Goal: Information Seeking & Learning: Learn about a topic

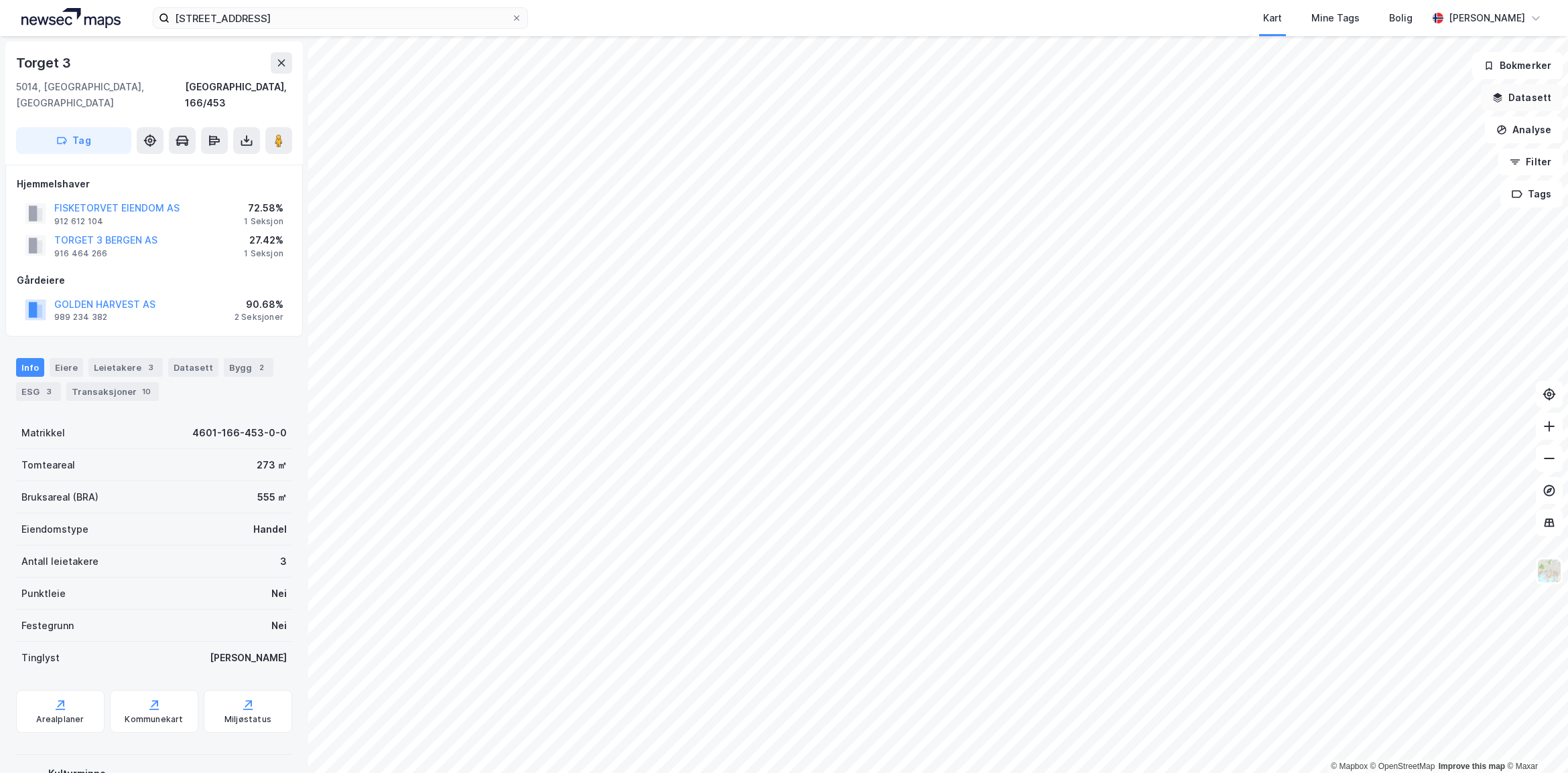
click at [1534, 98] on button "Datasett" at bounding box center [1521, 98] width 82 height 27
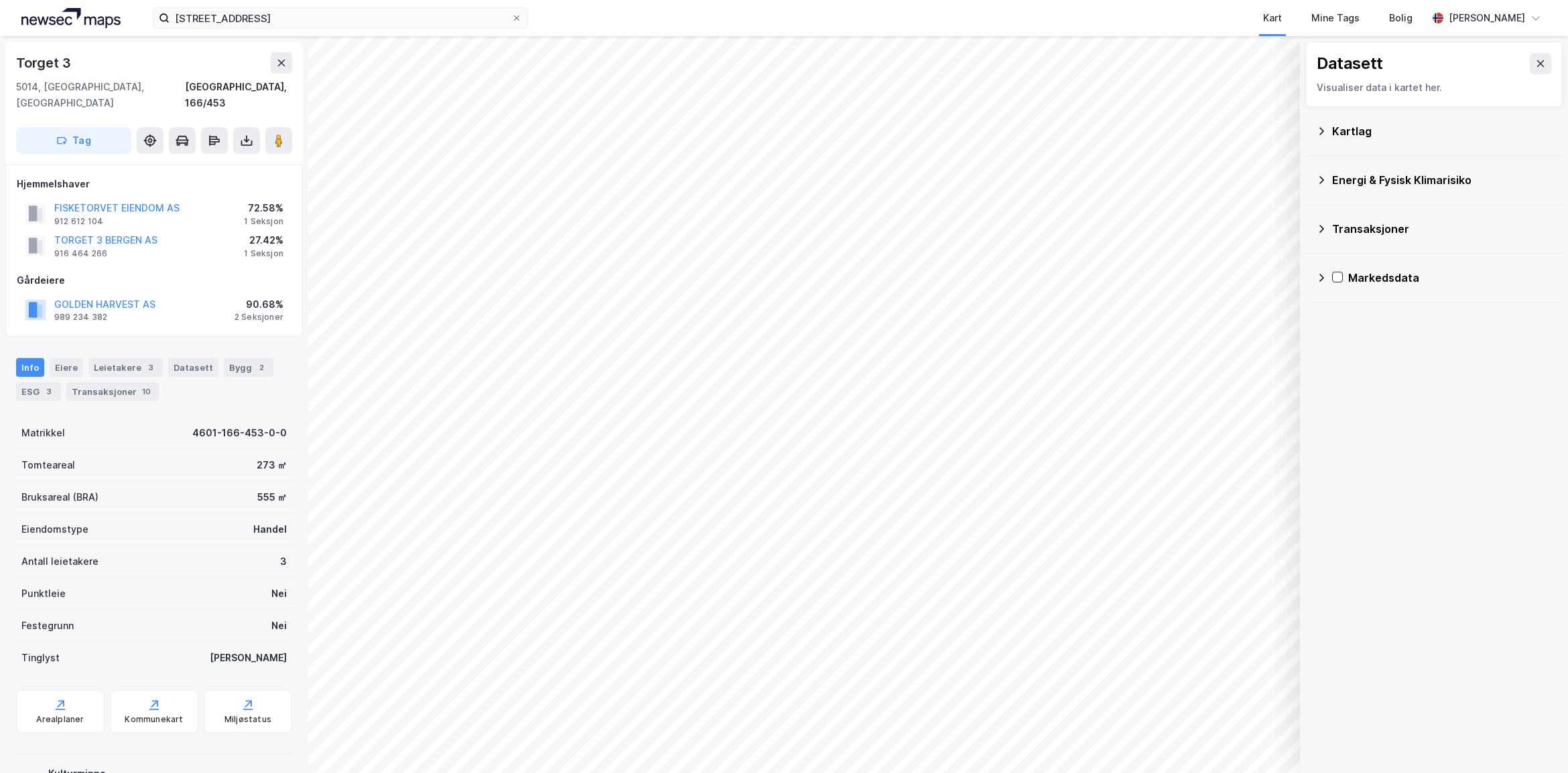
click at [1374, 143] on div "Kartlag" at bounding box center [1433, 131] width 235 height 32
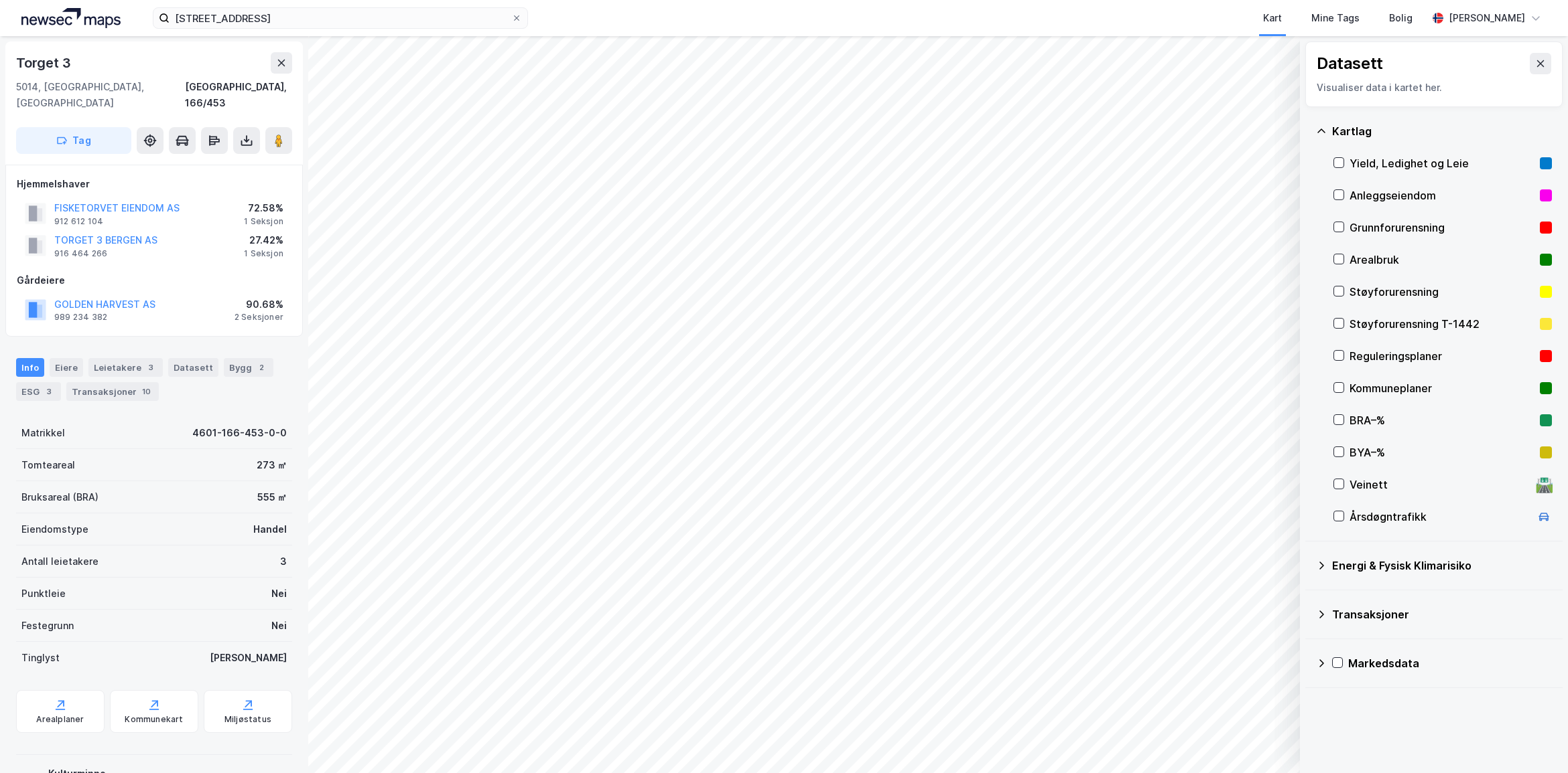
click at [1374, 143] on div "Kartlag" at bounding box center [1433, 131] width 235 height 32
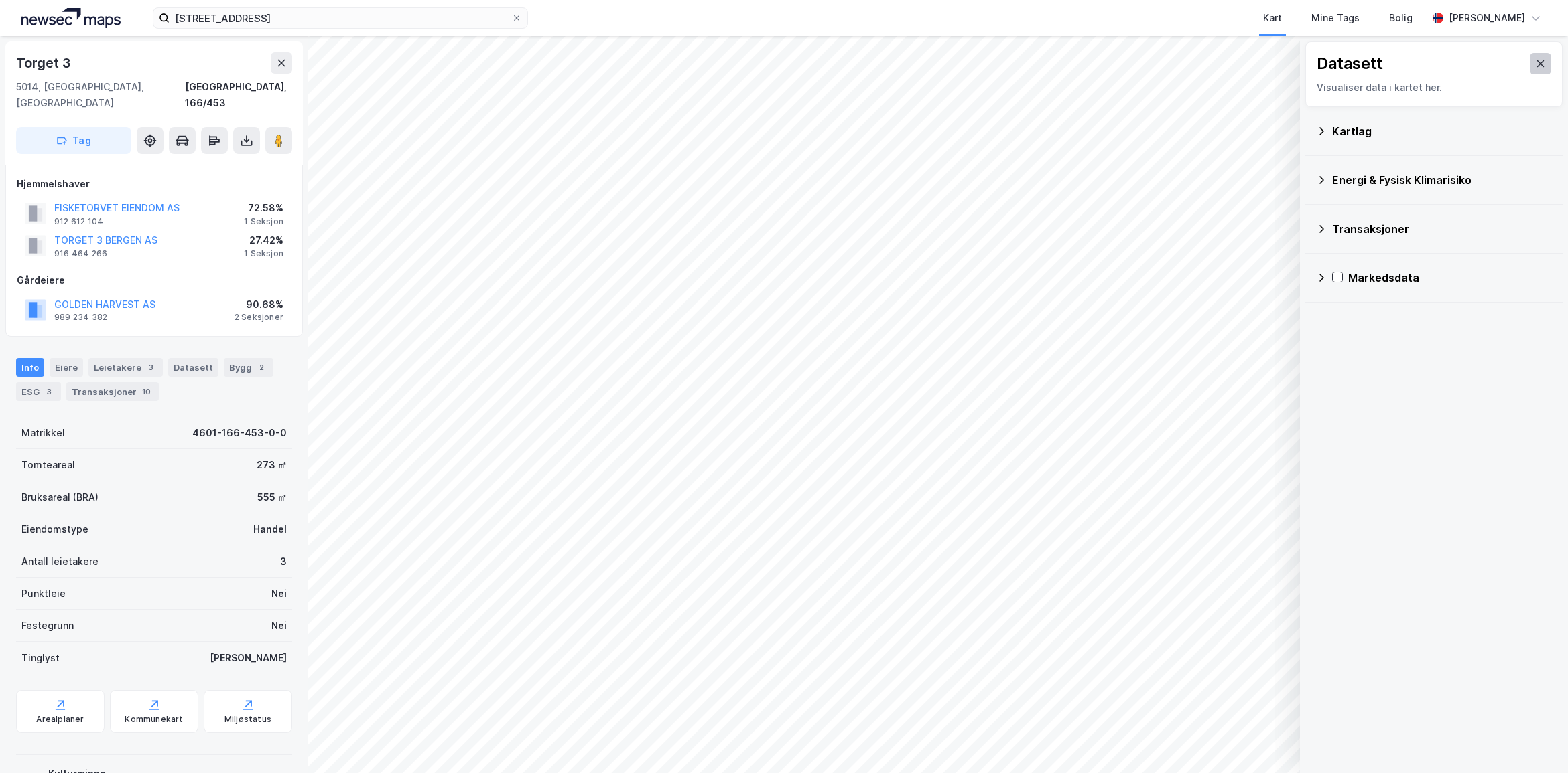
click at [1536, 61] on icon at bounding box center [1540, 63] width 8 height 7
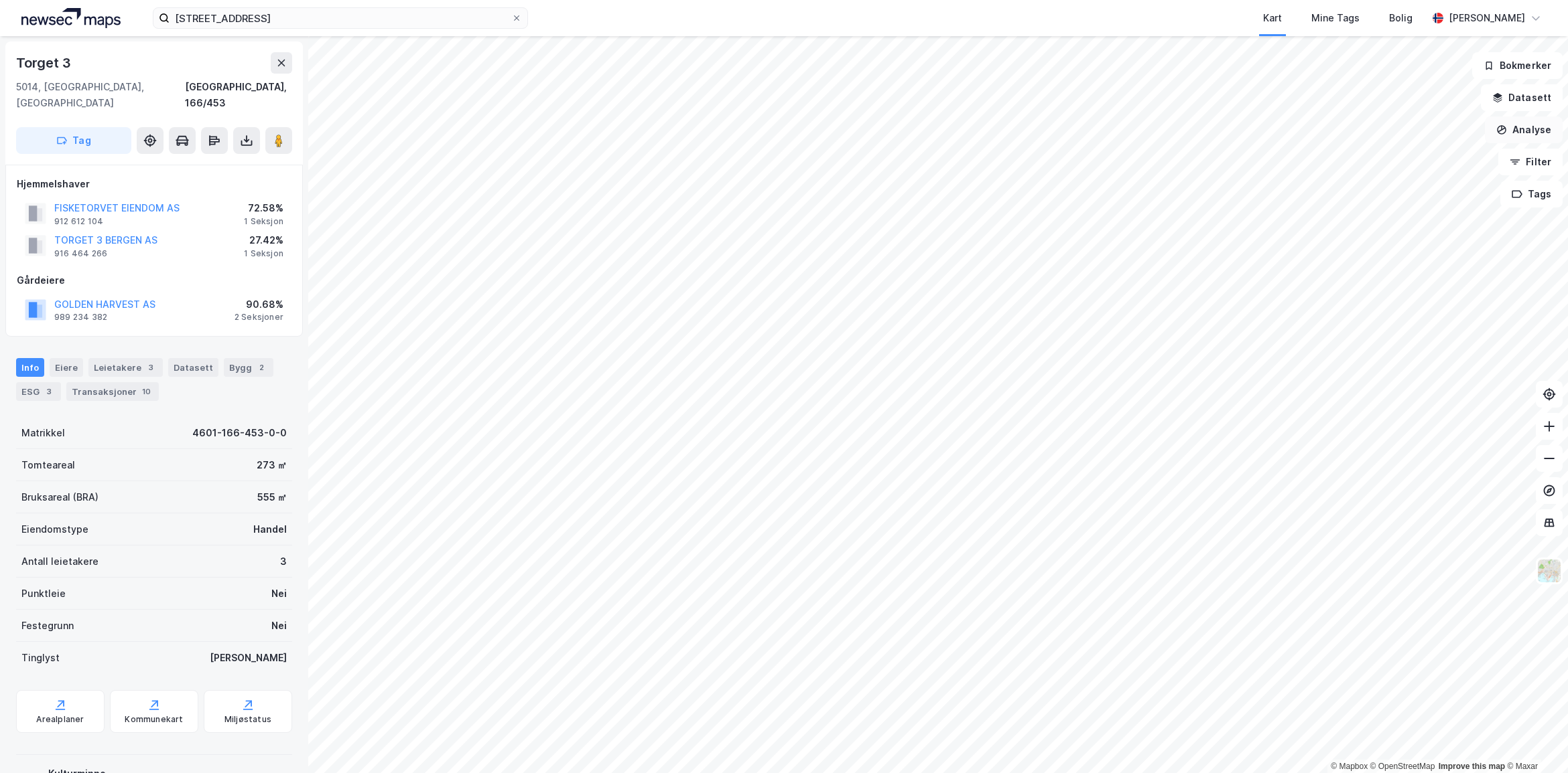
click at [1541, 135] on button "Analyse" at bounding box center [1523, 130] width 78 height 27
click at [1427, 153] on div "Tegn område" at bounding box center [1407, 158] width 116 height 12
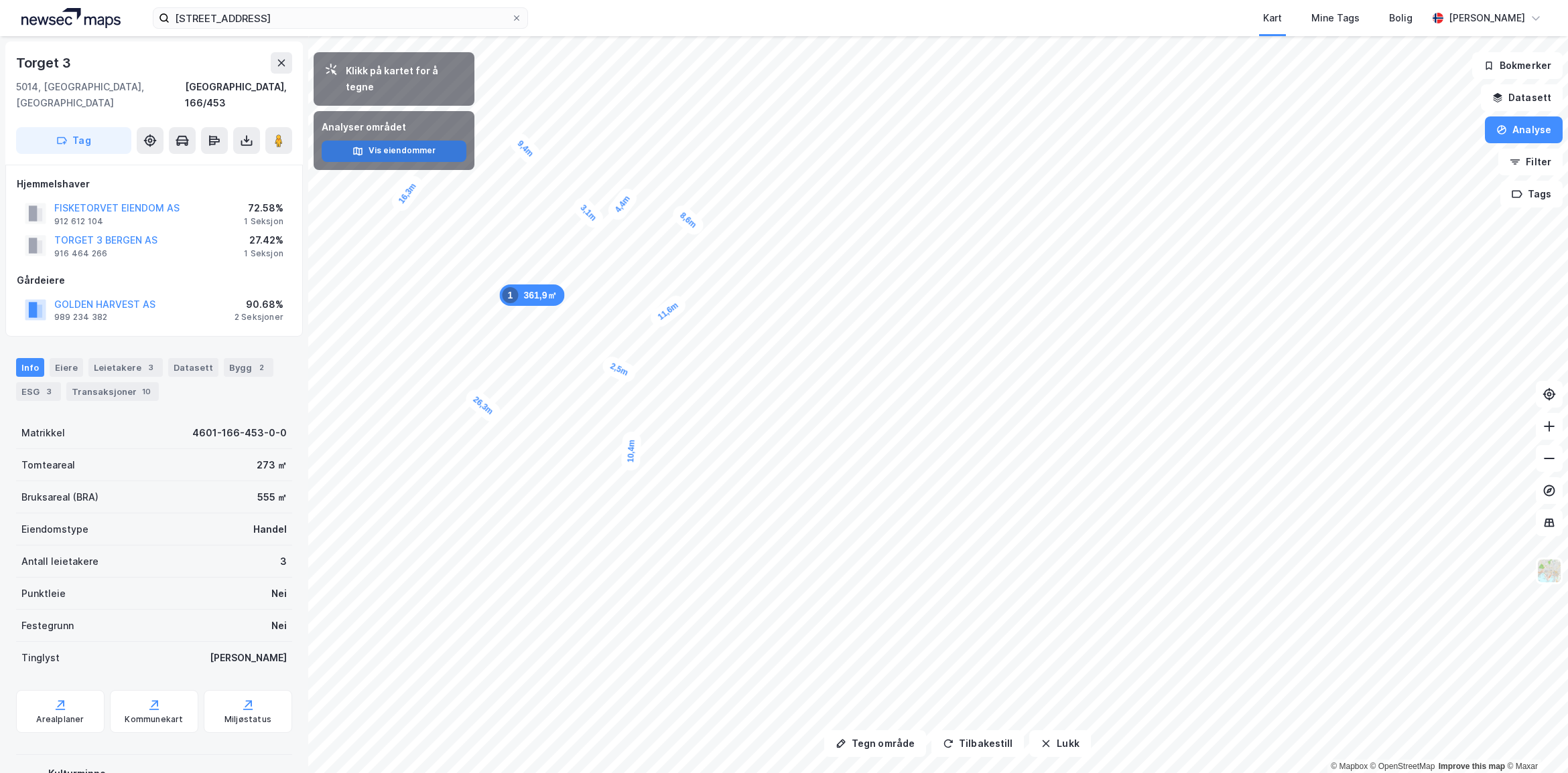
click at [389, 140] on button "Vis eiendommer" at bounding box center [394, 151] width 145 height 21
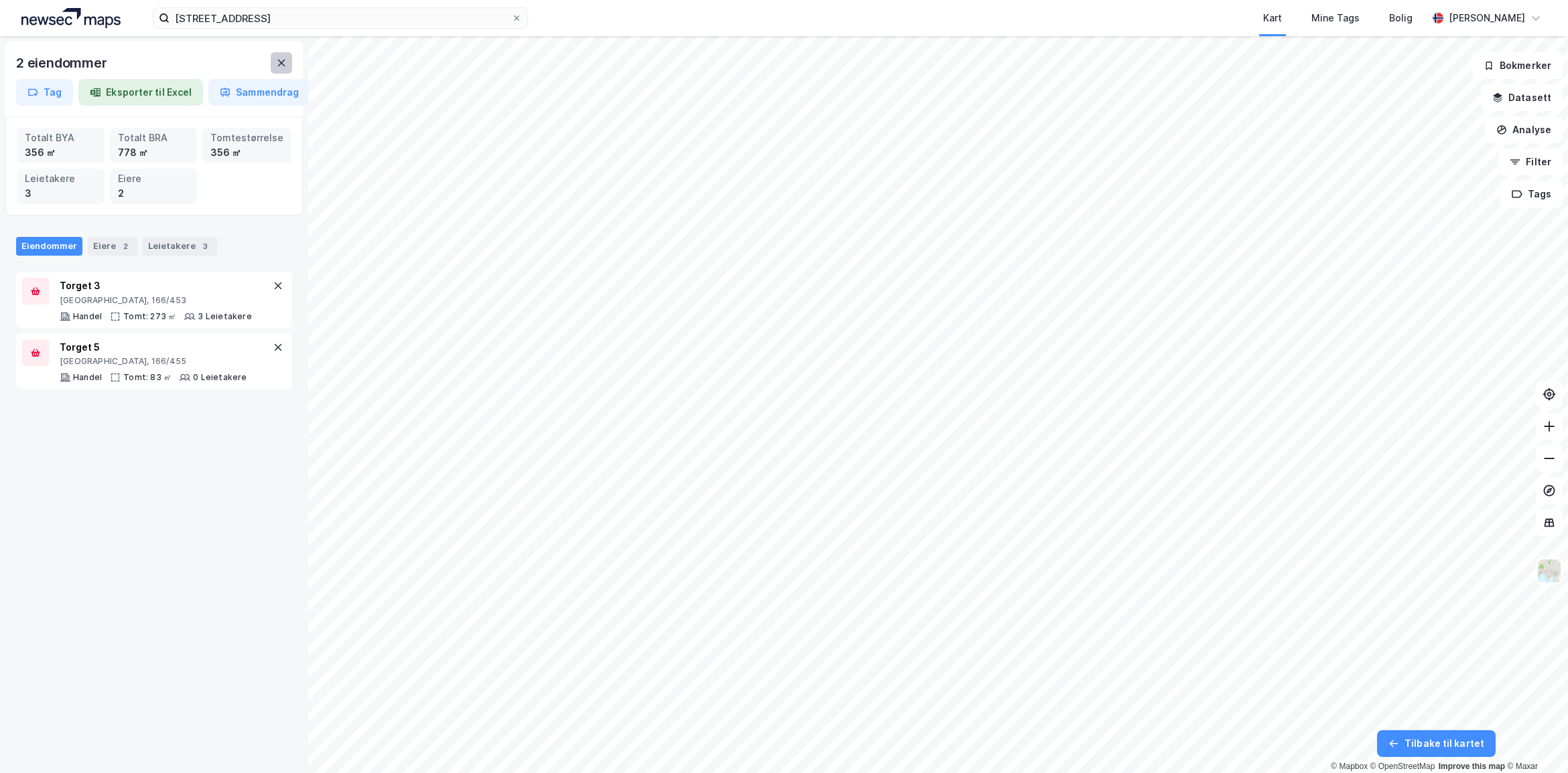
click at [282, 59] on icon at bounding box center [281, 62] width 11 height 11
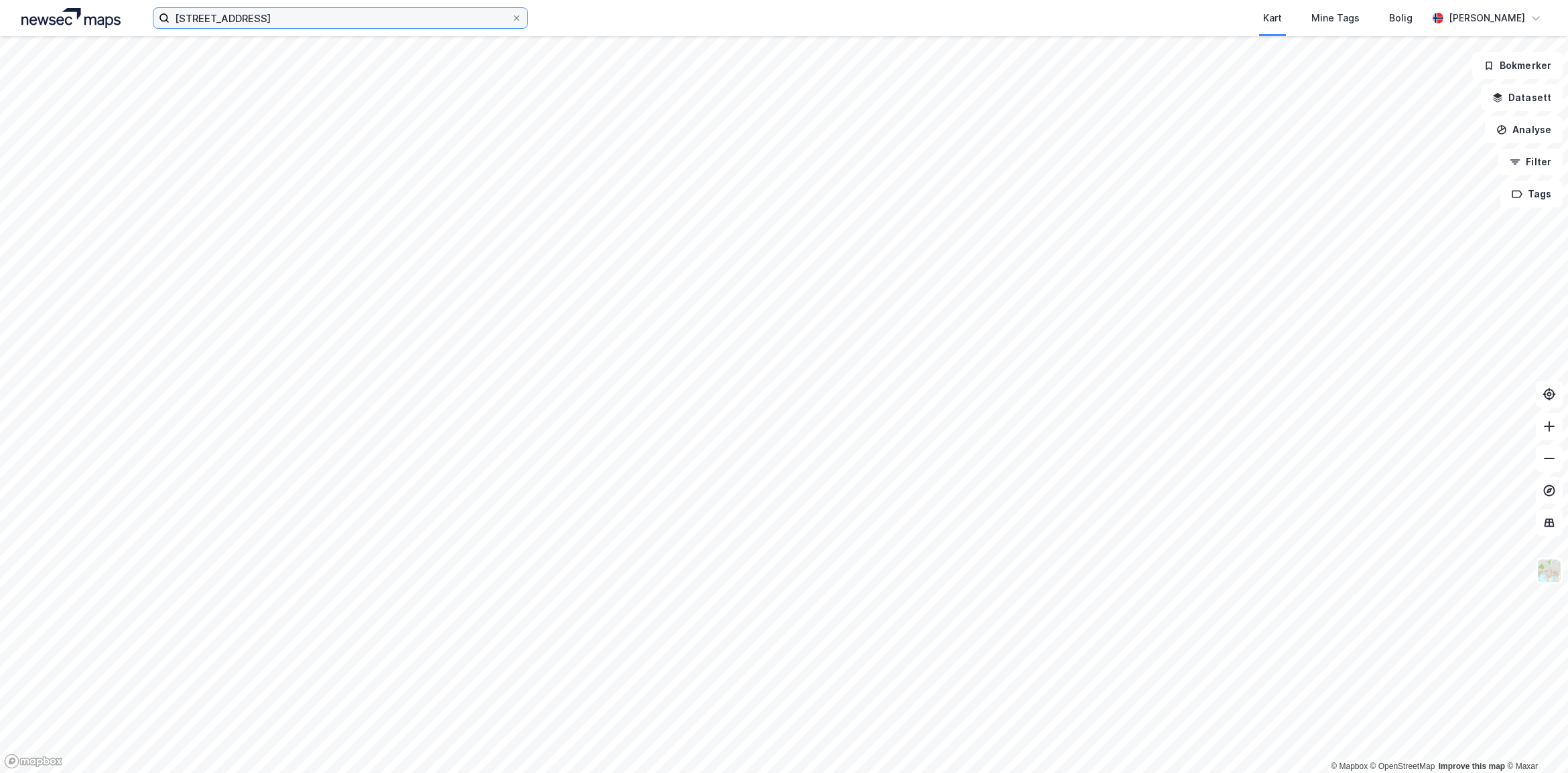
click at [317, 15] on input "[STREET_ADDRESS]" at bounding box center [340, 17] width 342 height 20
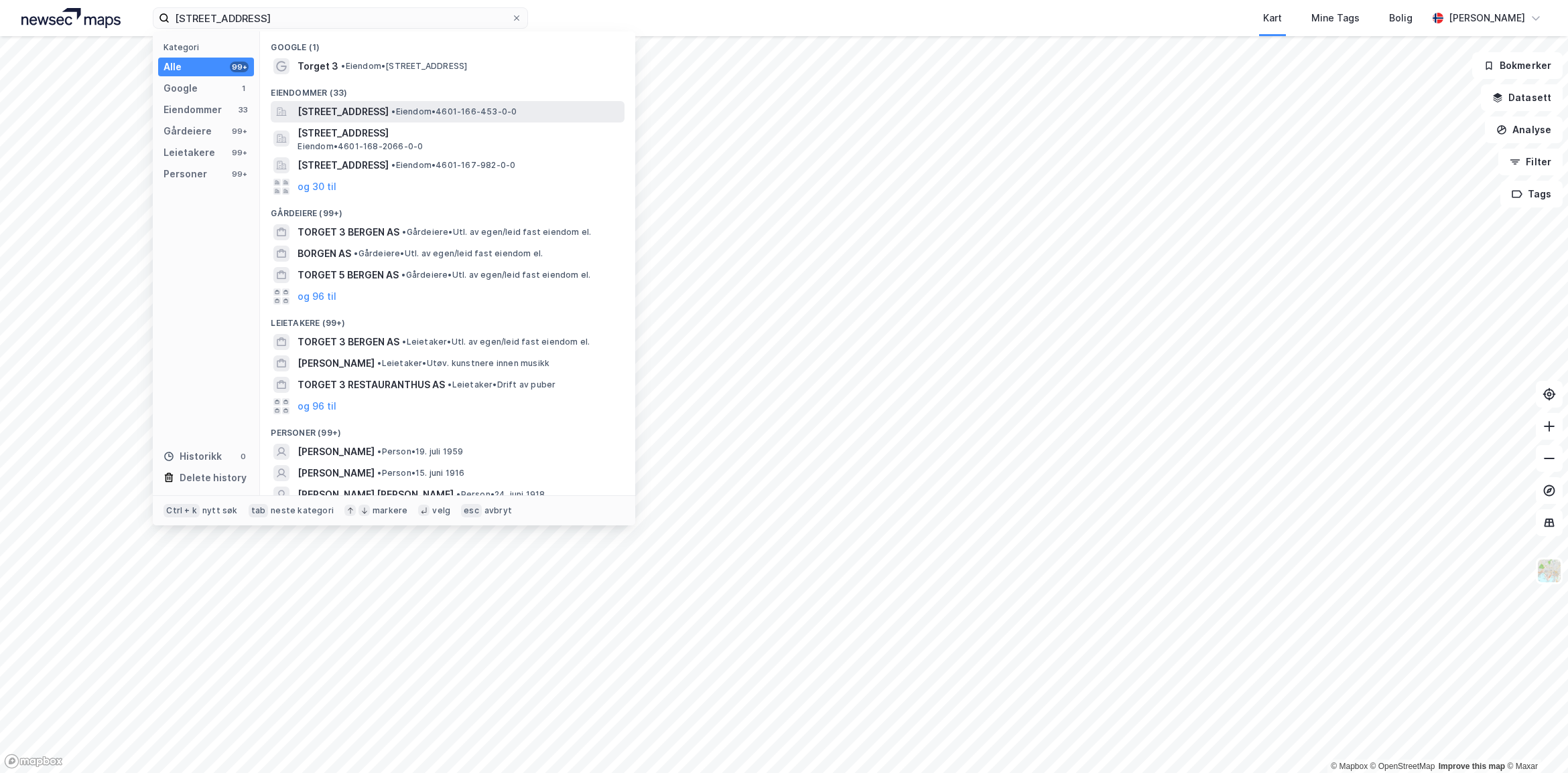
click at [388, 109] on span "[STREET_ADDRESS]" at bounding box center [343, 111] width 91 height 16
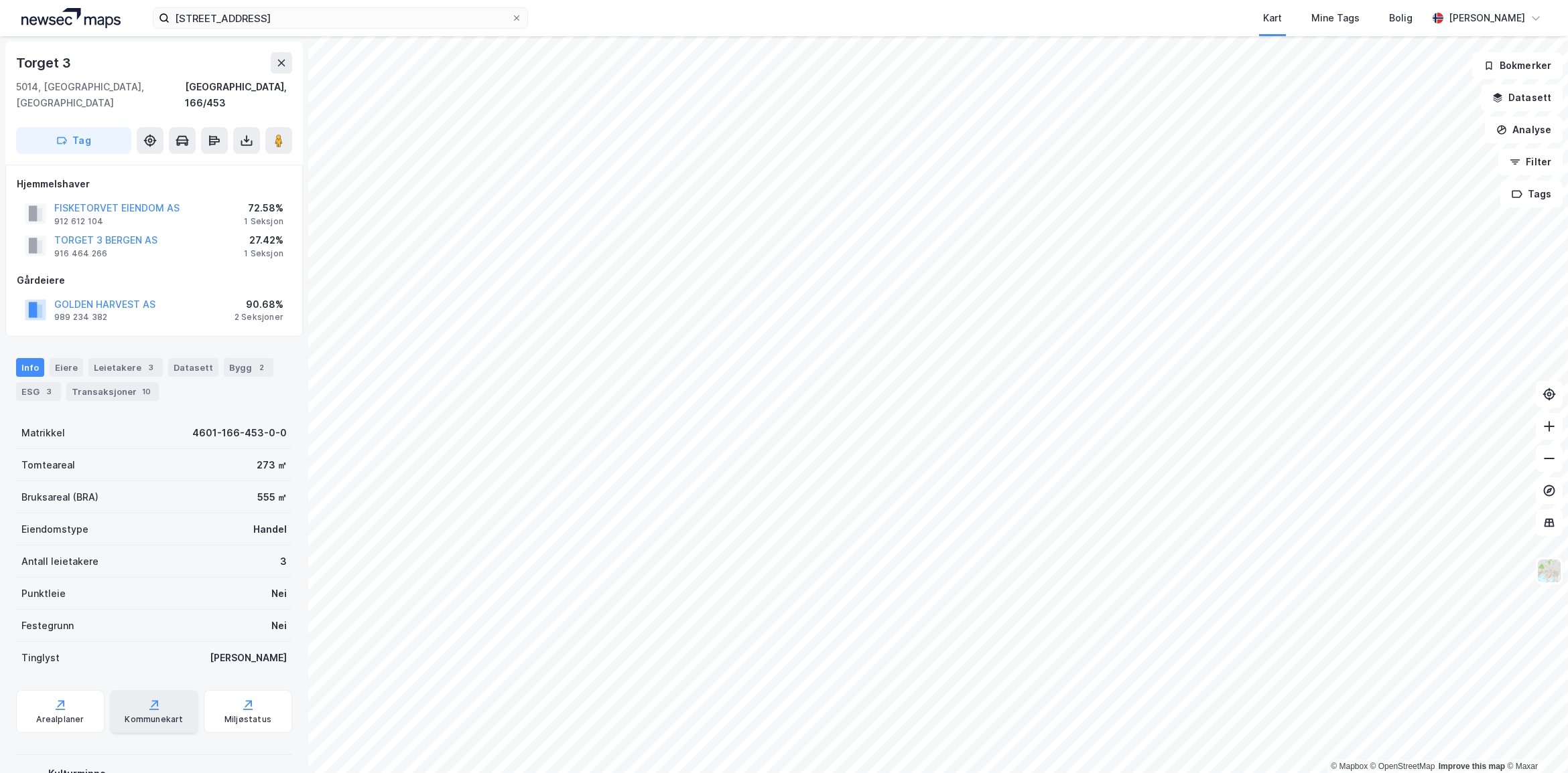
click at [147, 698] on icon at bounding box center [154, 705] width 13 height 13
click at [36, 382] on div "ESG 3" at bounding box center [38, 392] width 45 height 19
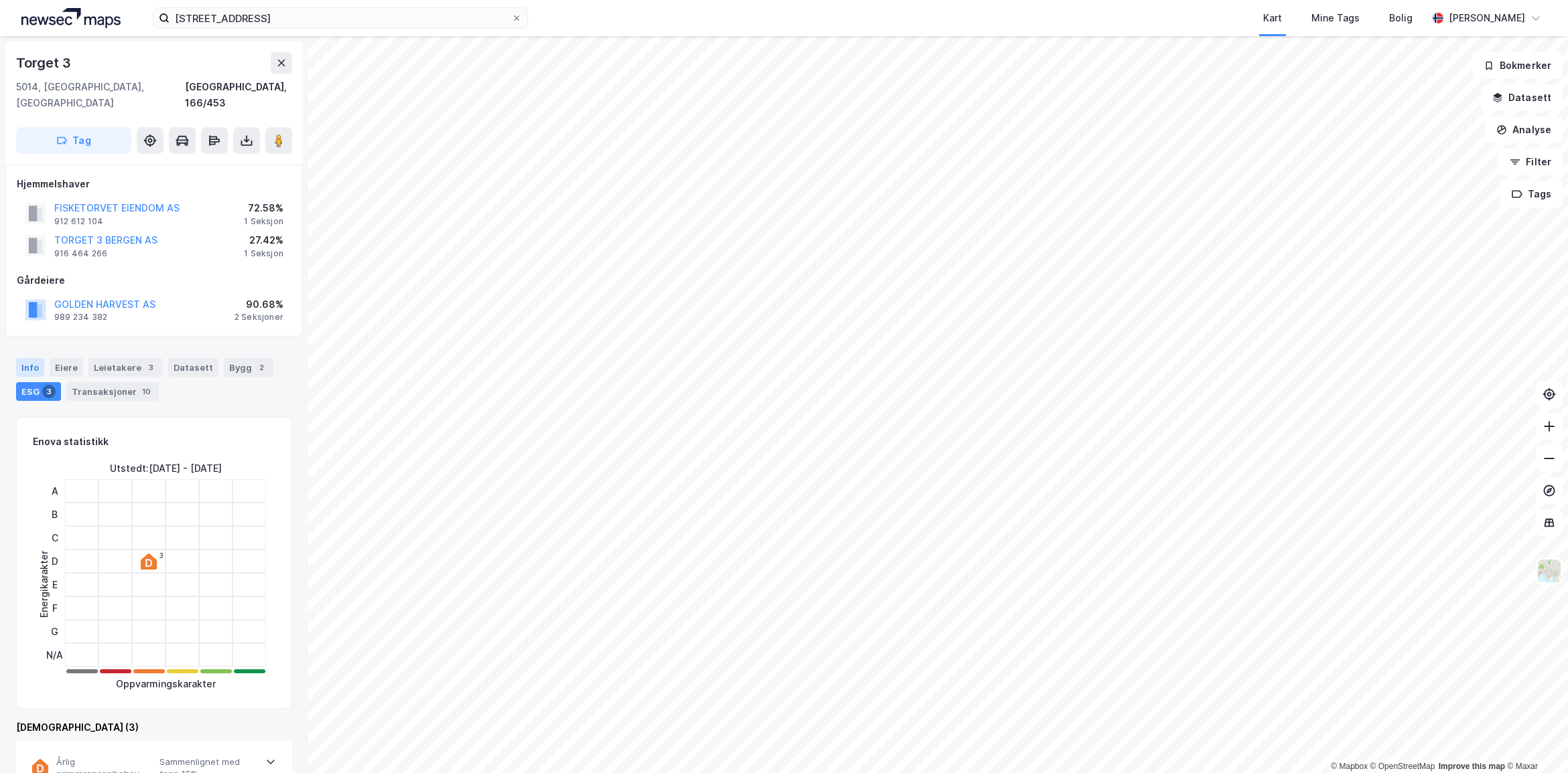
click at [27, 358] on div "Info" at bounding box center [30, 368] width 28 height 19
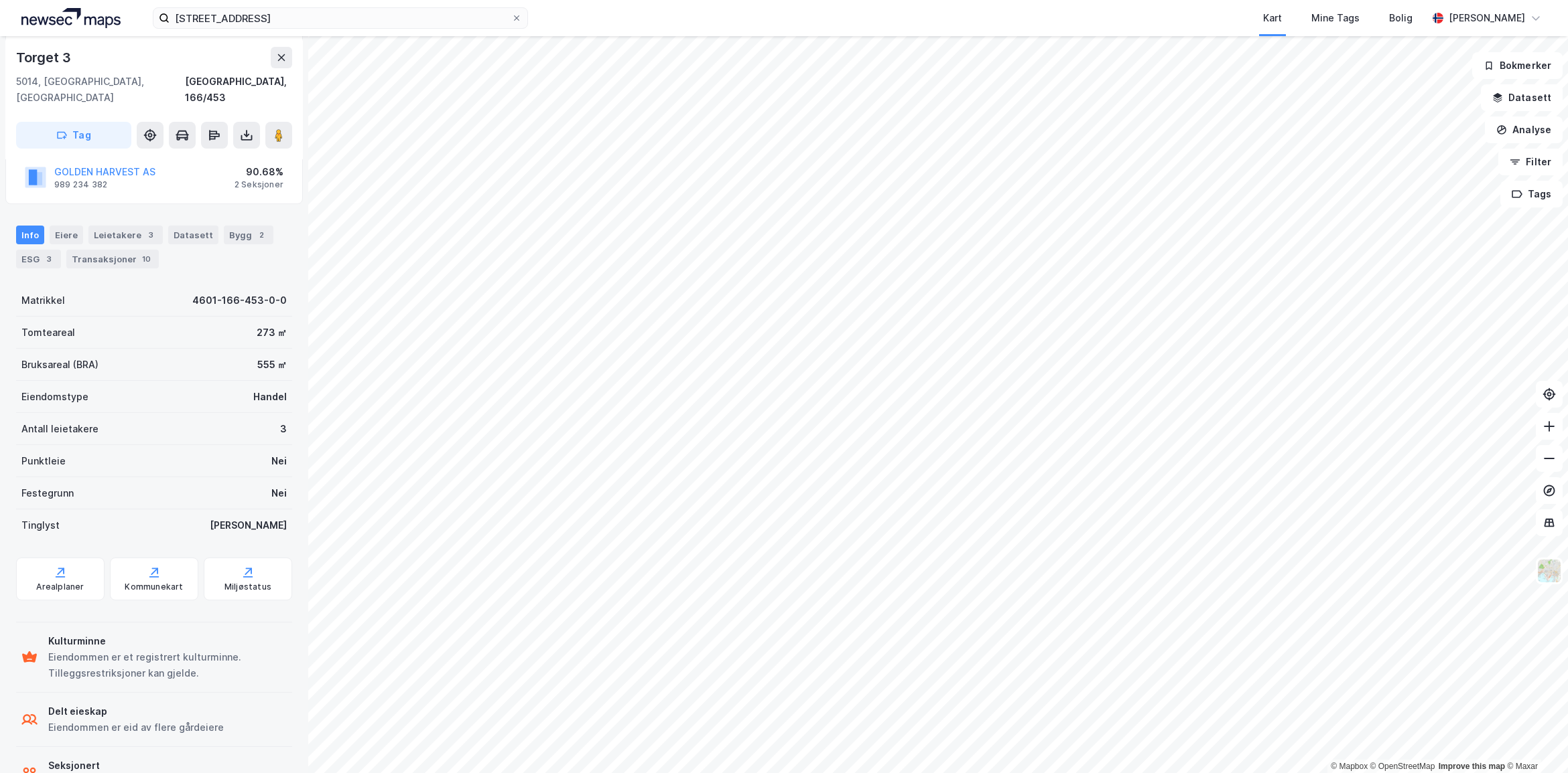
scroll to position [166, 0]
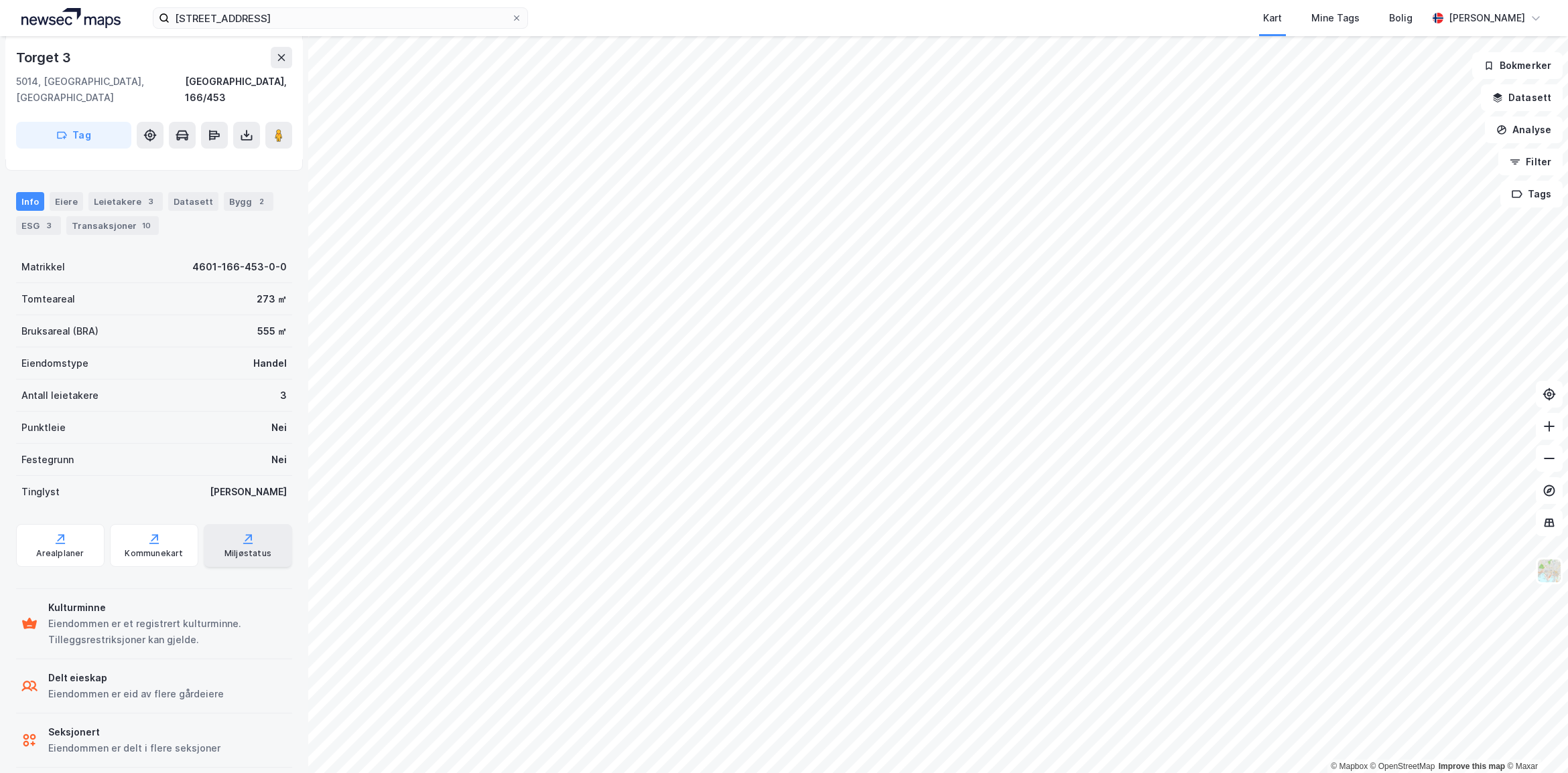
click at [221, 530] on div "Miljøstatus" at bounding box center [248, 545] width 88 height 43
